Goal: Understand process/instructions: Learn how to perform a task or action

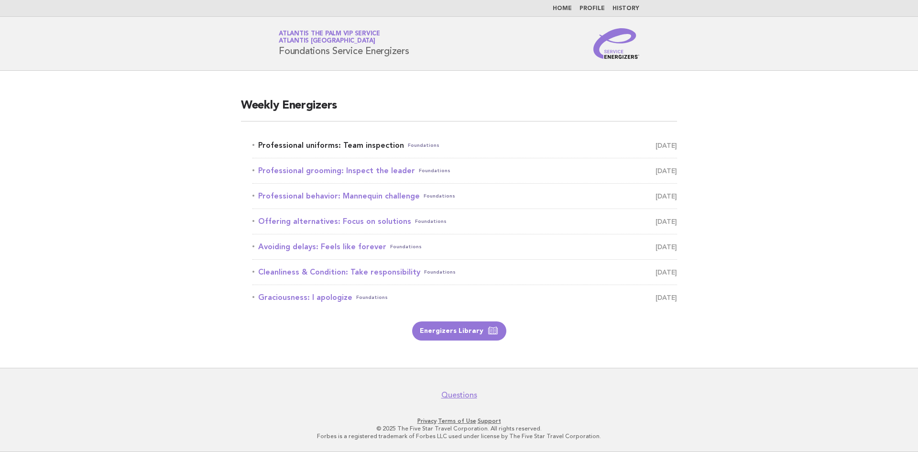
click at [339, 144] on link "Professional uniforms: Team inspection Foundations September 3" at bounding box center [465, 145] width 425 height 13
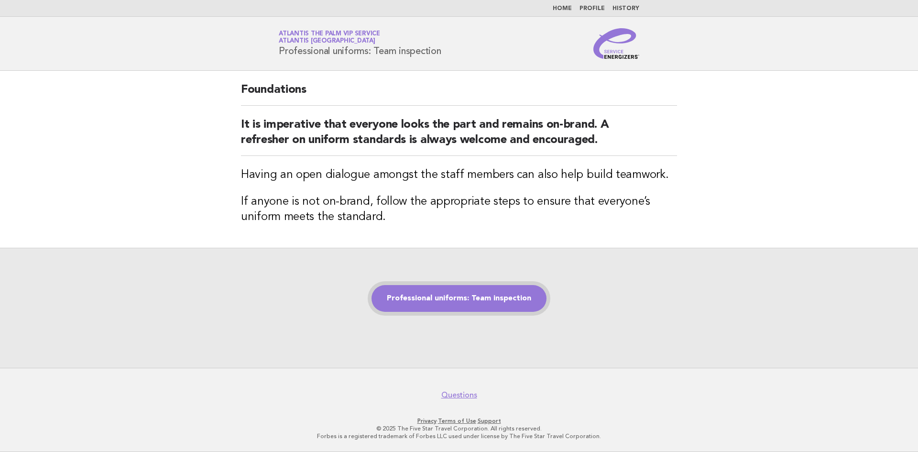
click at [466, 295] on link "Professional uniforms: Team inspection" at bounding box center [459, 298] width 175 height 27
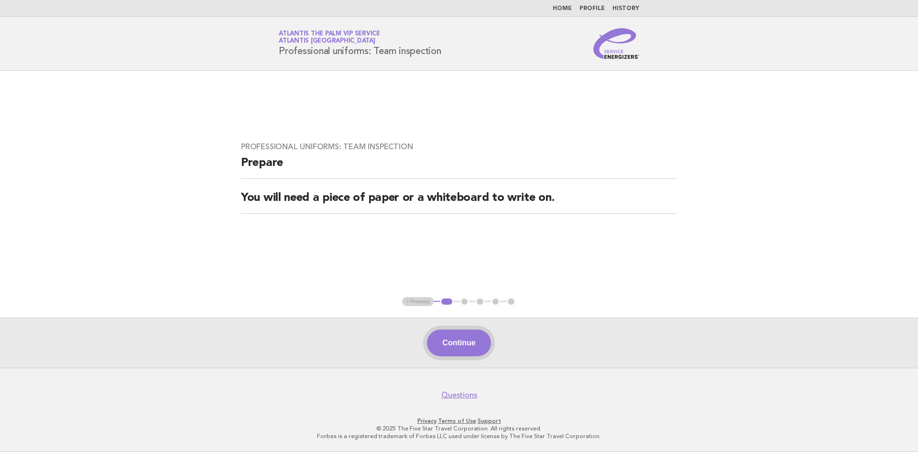
click at [459, 342] on button "Continue" at bounding box center [459, 343] width 64 height 27
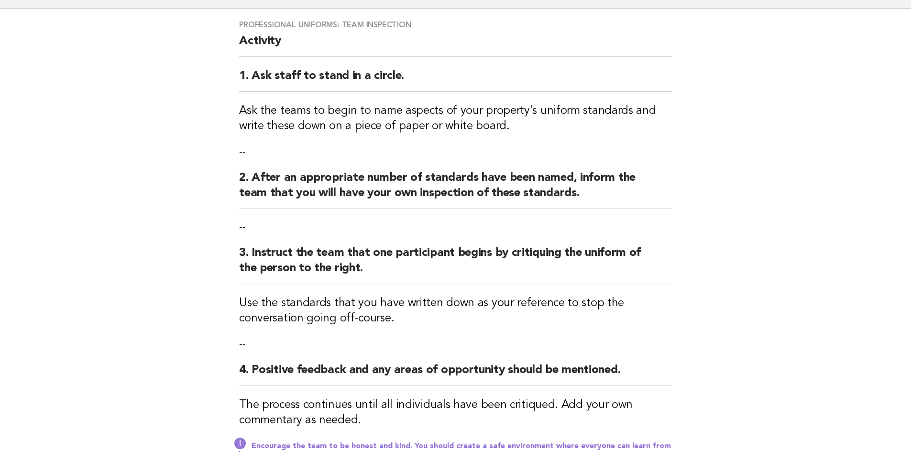
scroll to position [249, 0]
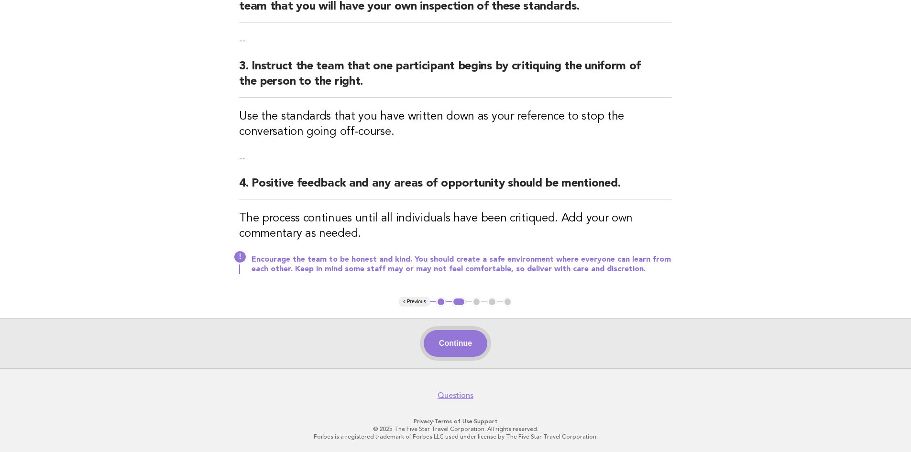
click at [449, 338] on button "Continue" at bounding box center [456, 343] width 64 height 27
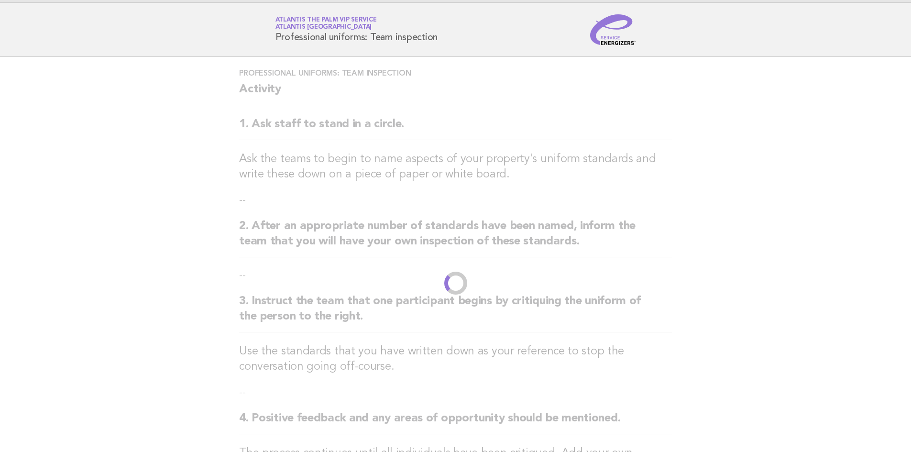
scroll to position [0, 0]
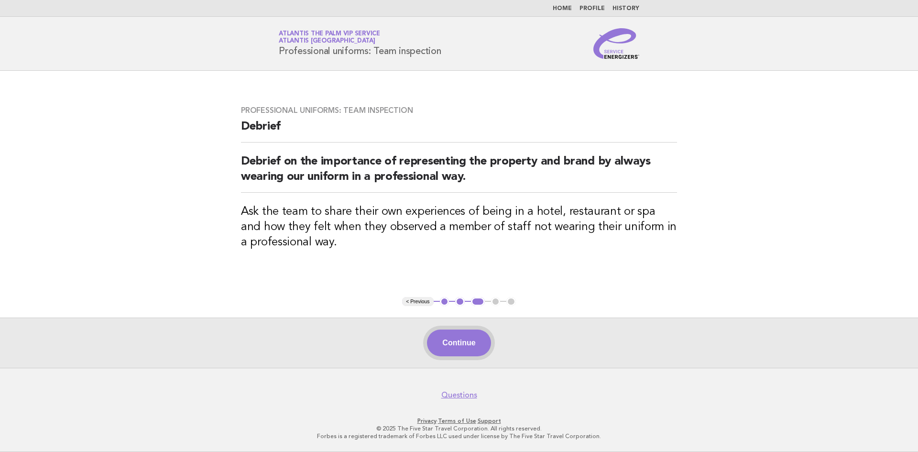
click at [460, 344] on button "Continue" at bounding box center [459, 343] width 64 height 27
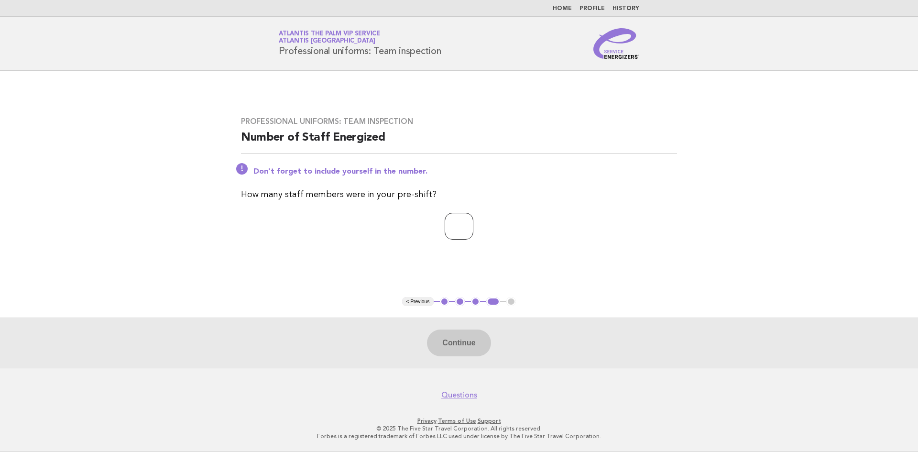
click at [467, 223] on input "number" at bounding box center [459, 226] width 29 height 27
type input "*"
click at [455, 355] on button "Continue" at bounding box center [459, 343] width 64 height 27
